Goal: Find specific page/section: Find specific page/section

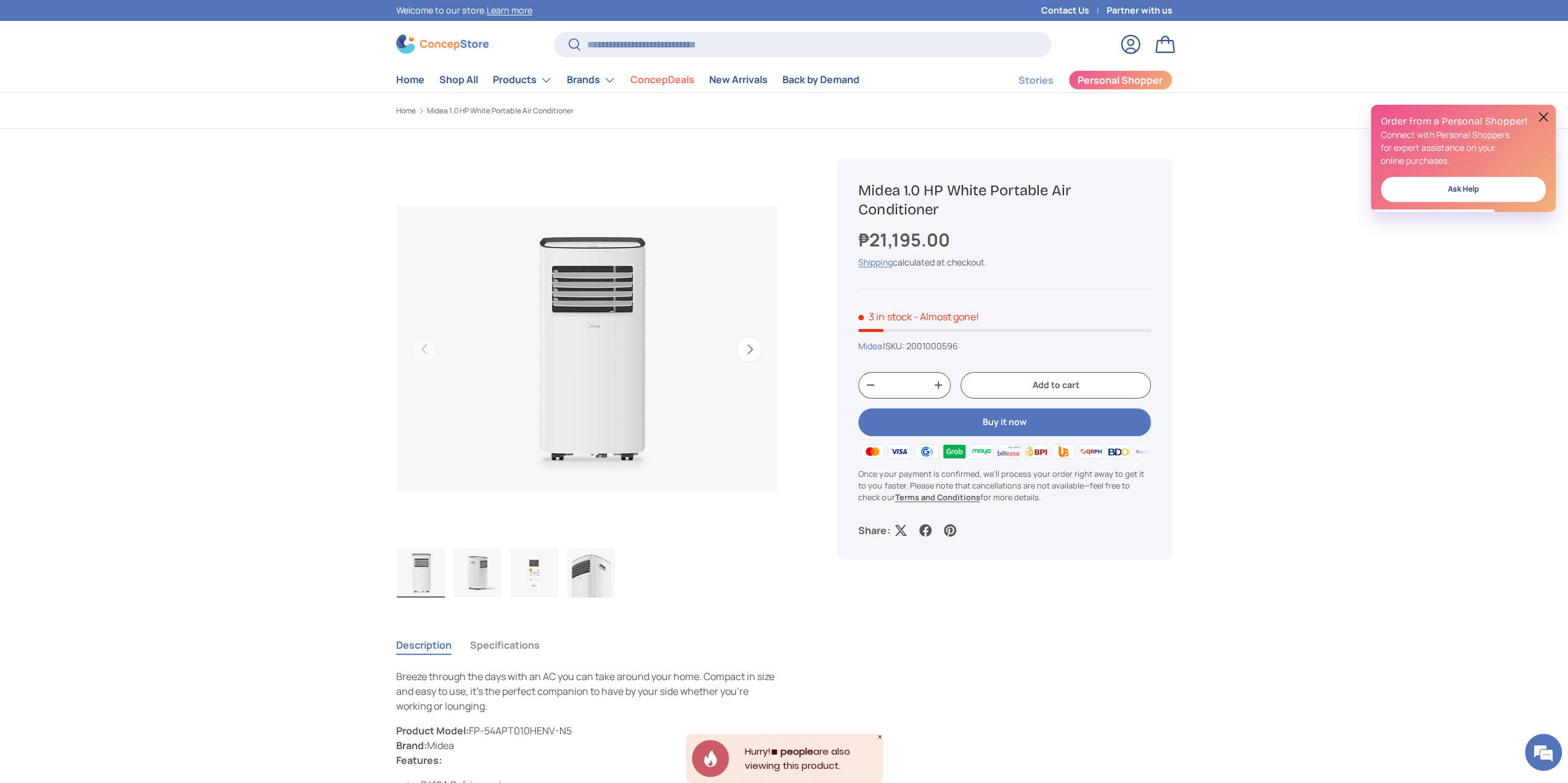
click at [1055, 6] on link "Contact Us" at bounding box center [1073, 11] width 66 height 14
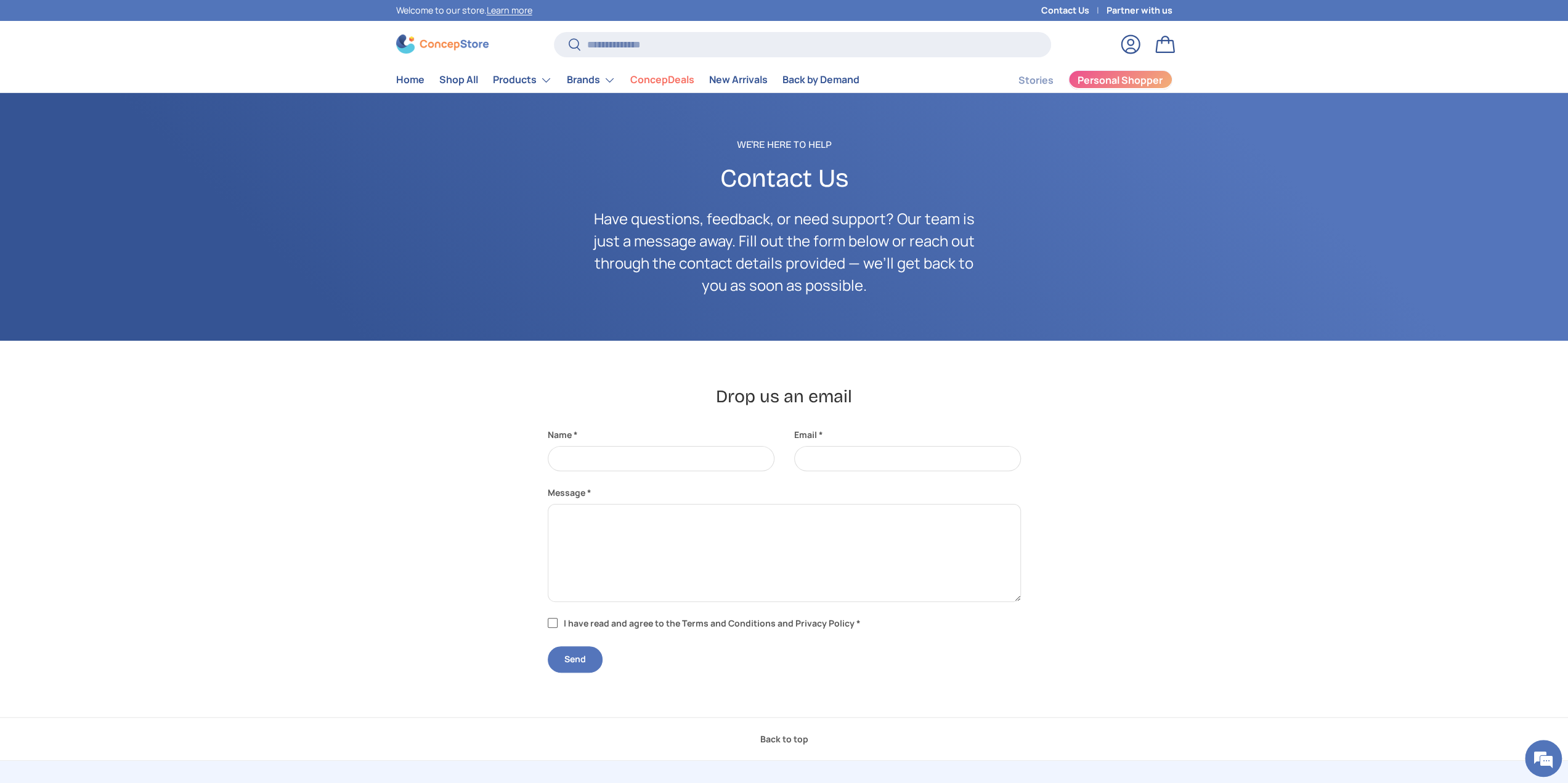
click at [1101, 75] on span "Personal Shopper" at bounding box center [1120, 80] width 85 height 10
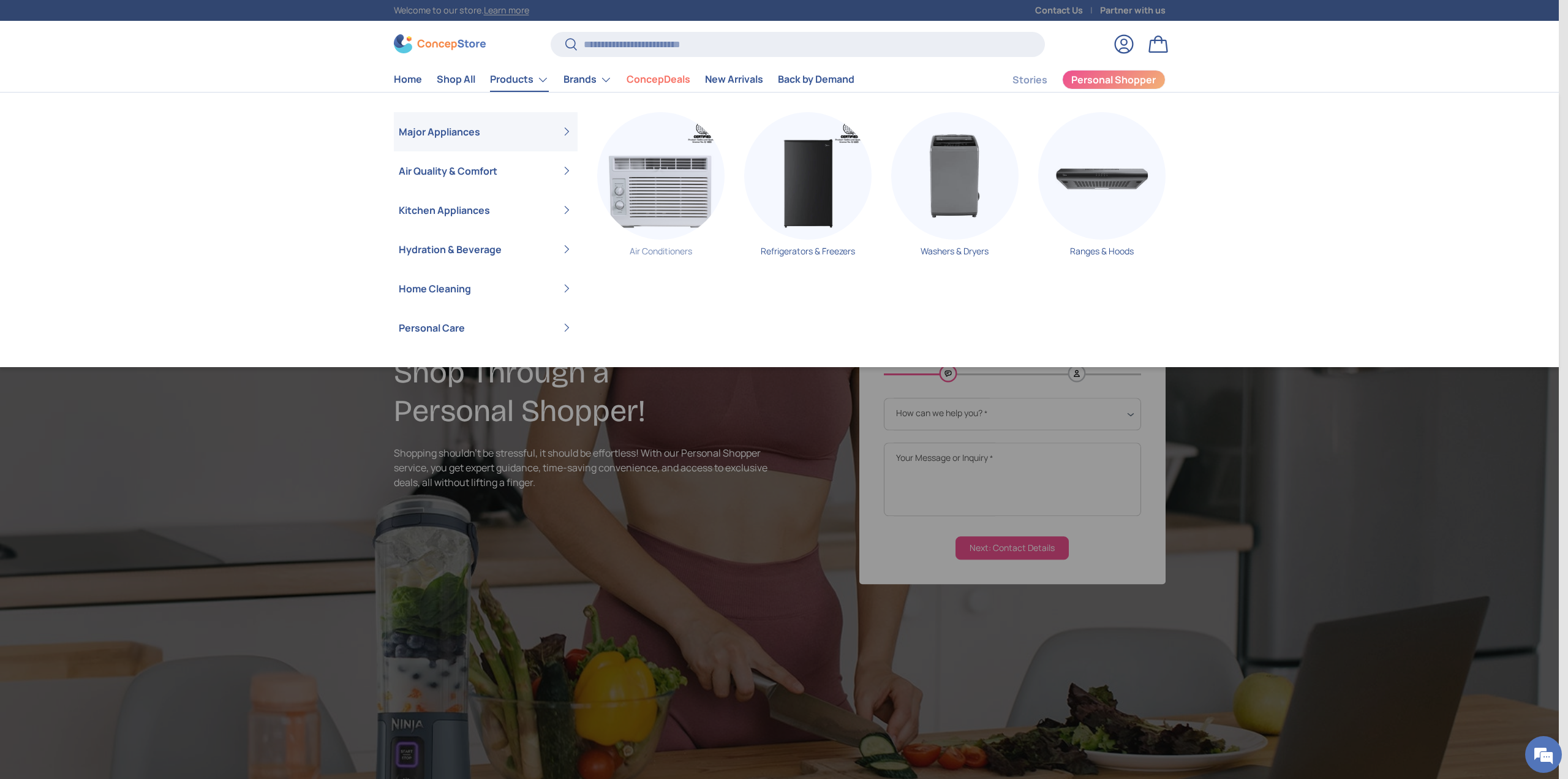
click at [640, 173] on img "Primary" at bounding box center [661, 175] width 128 height 128
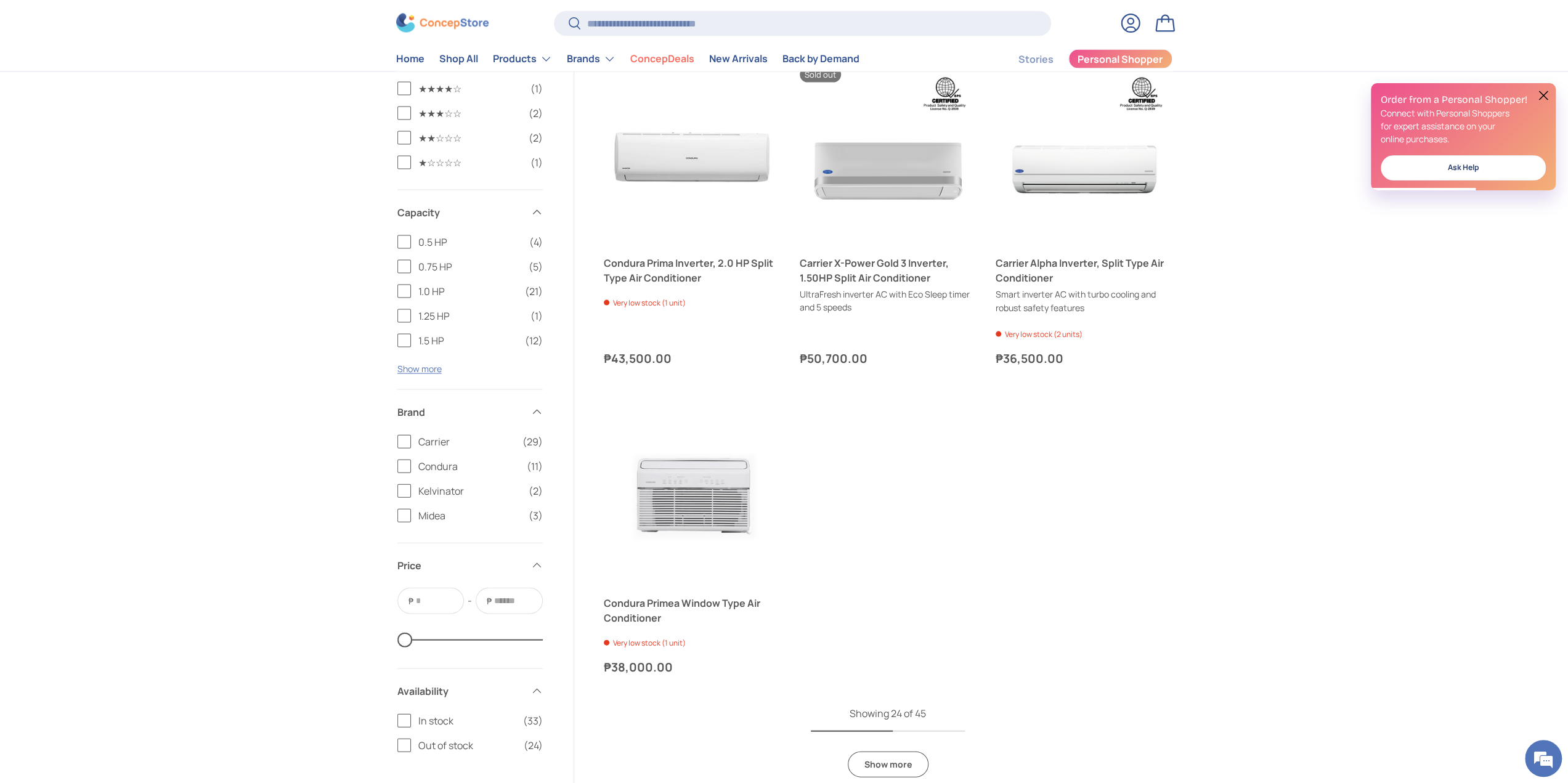
scroll to position [2359, 0]
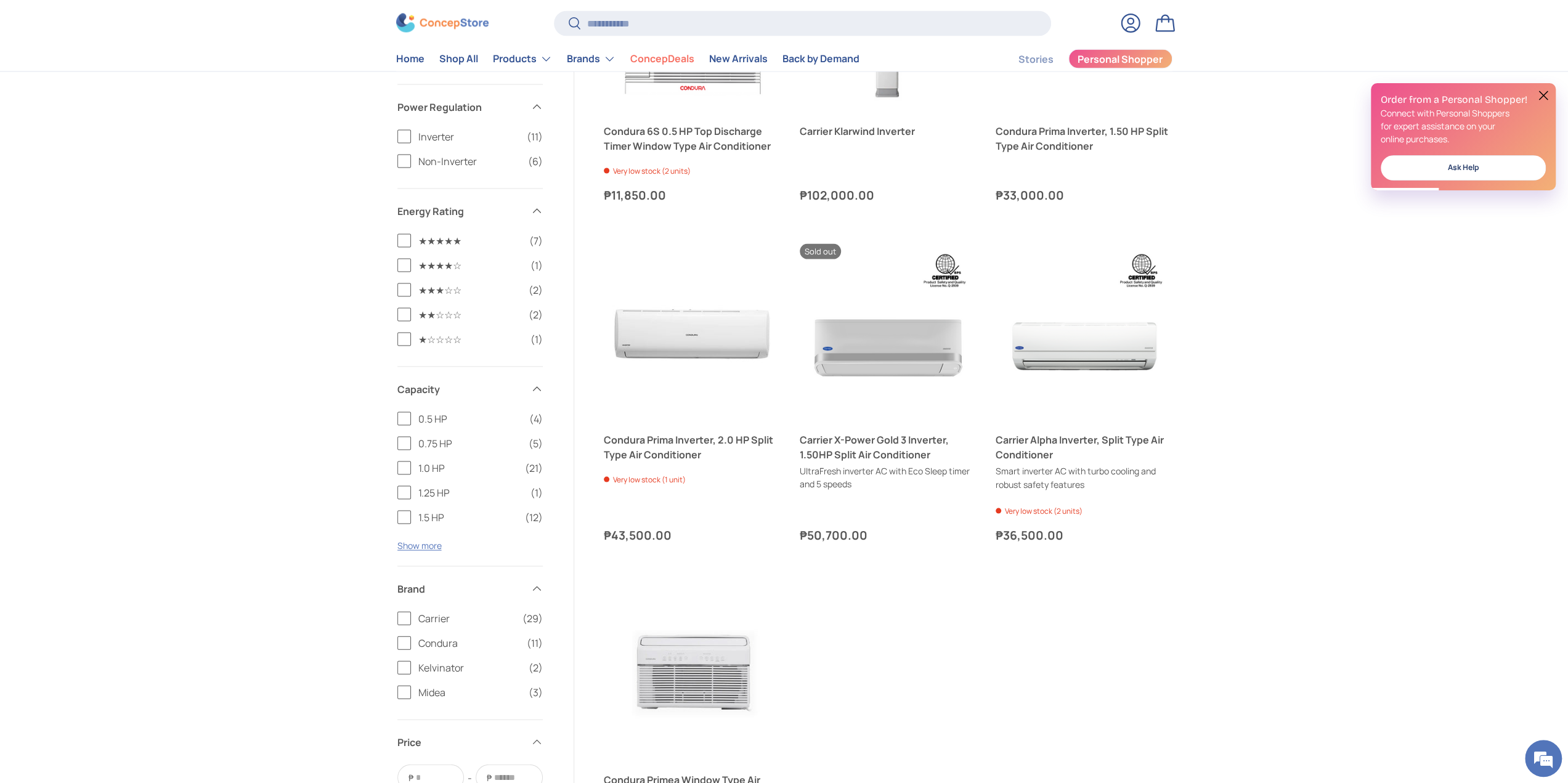
click at [404, 514] on label "1.5 HP (12)" at bounding box center [470, 517] width 146 height 15
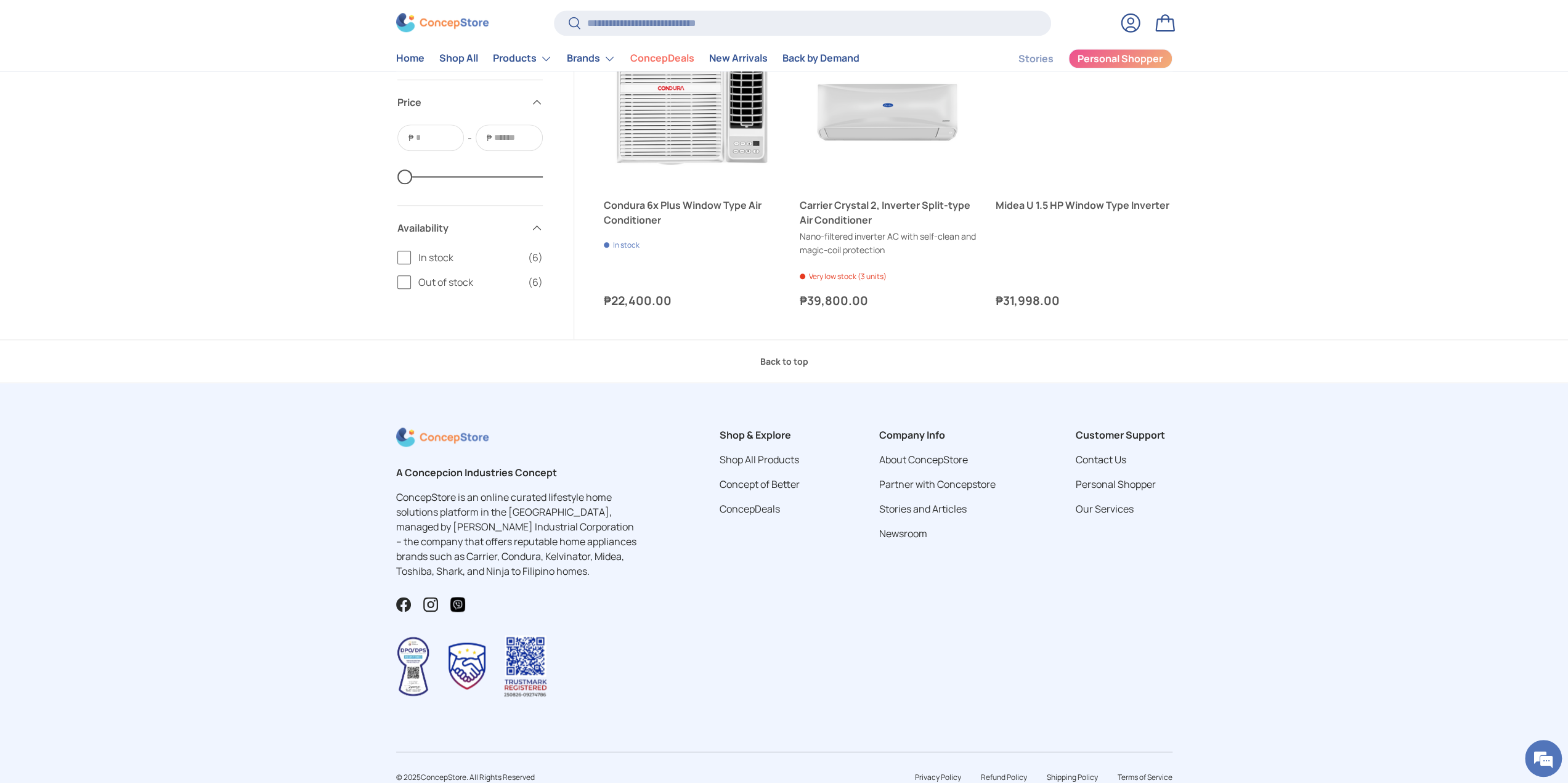
scroll to position [1026, 0]
